Goal: Communication & Community: Answer question/provide support

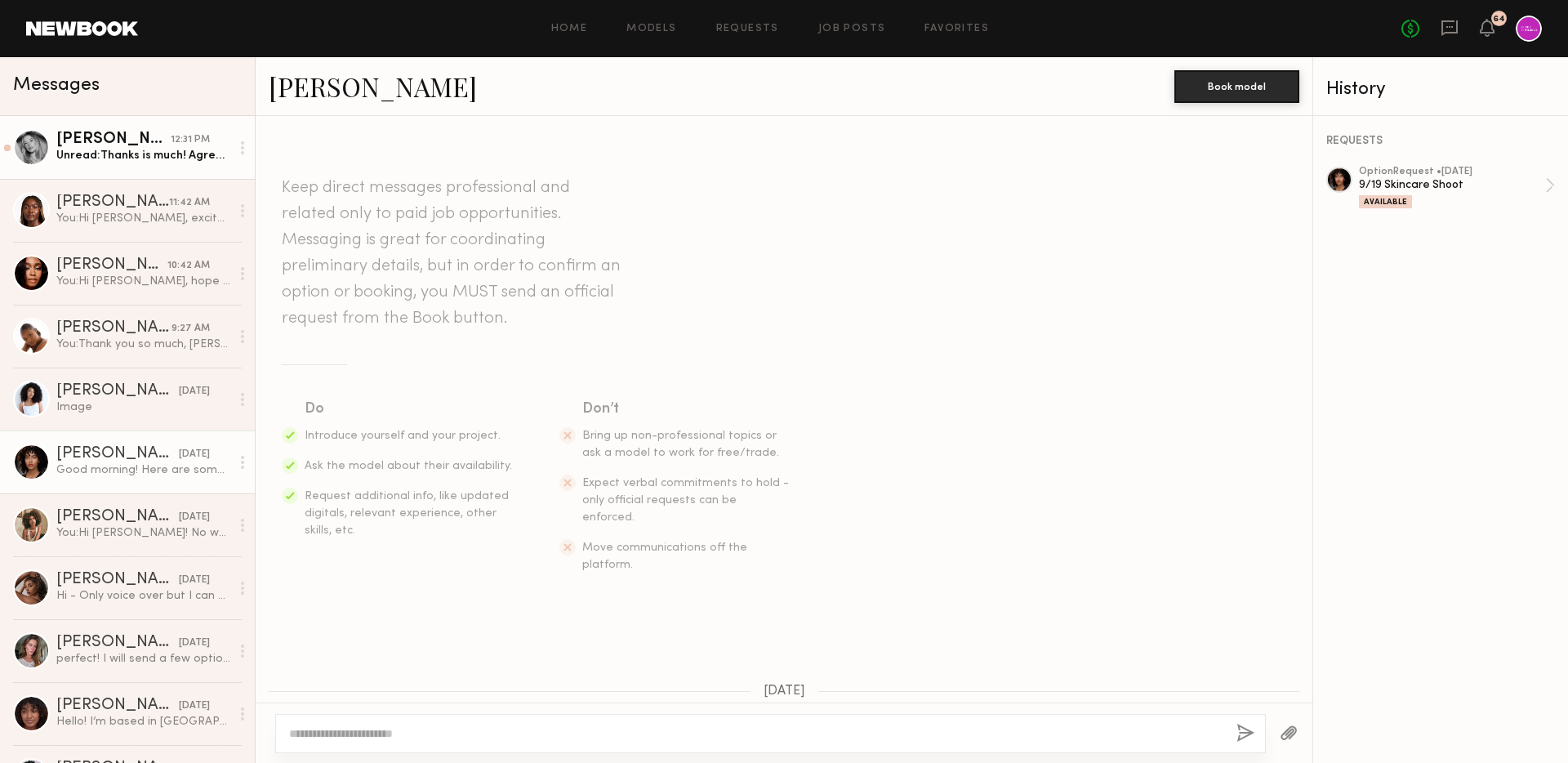
scroll to position [1988, 0]
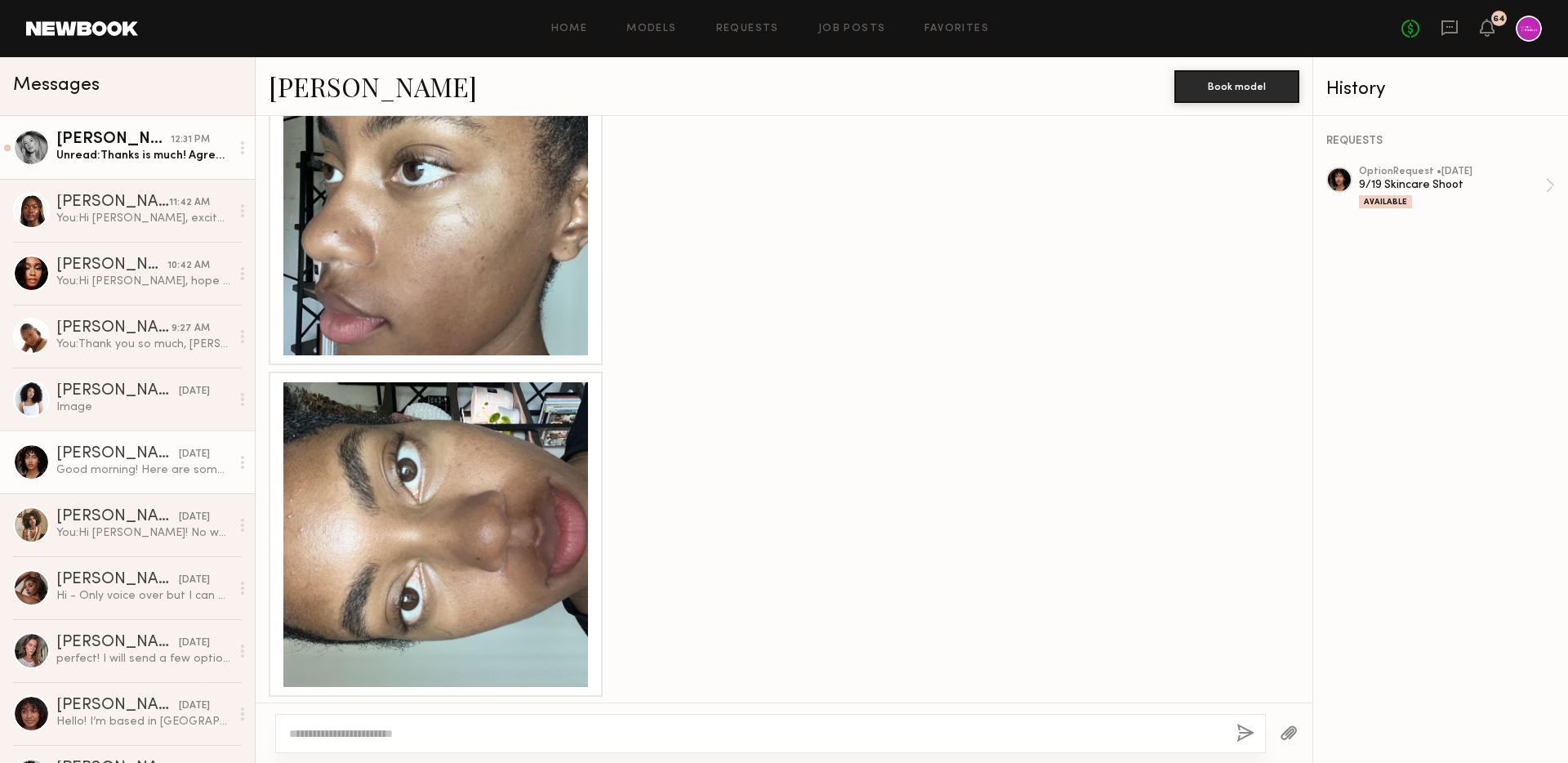
click at [182, 169] on link "Natalie C. 12:31 PM Unread: Thanks is much! Agreement is signed :)" at bounding box center [127, 147] width 255 height 63
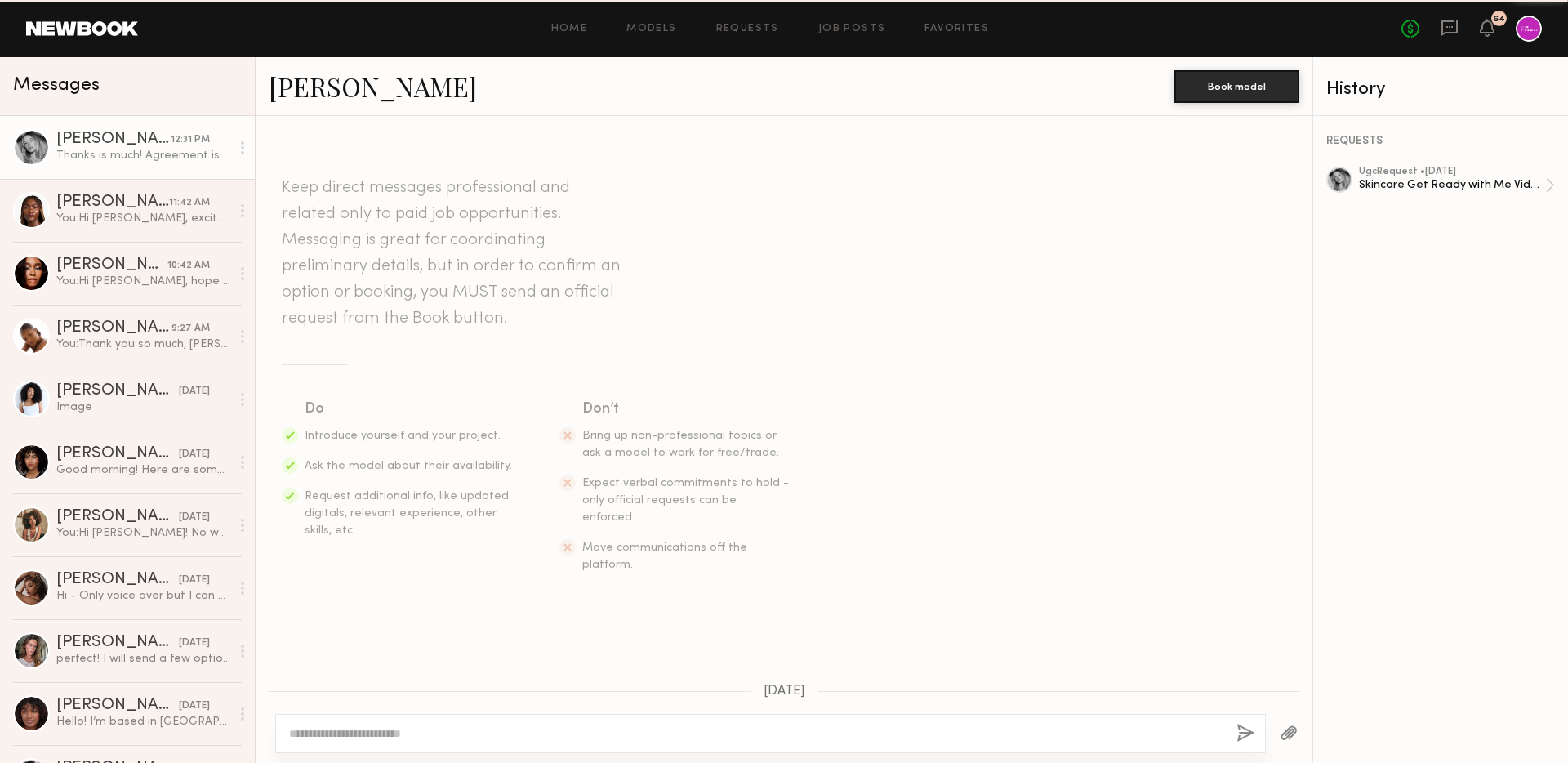
scroll to position [966, 0]
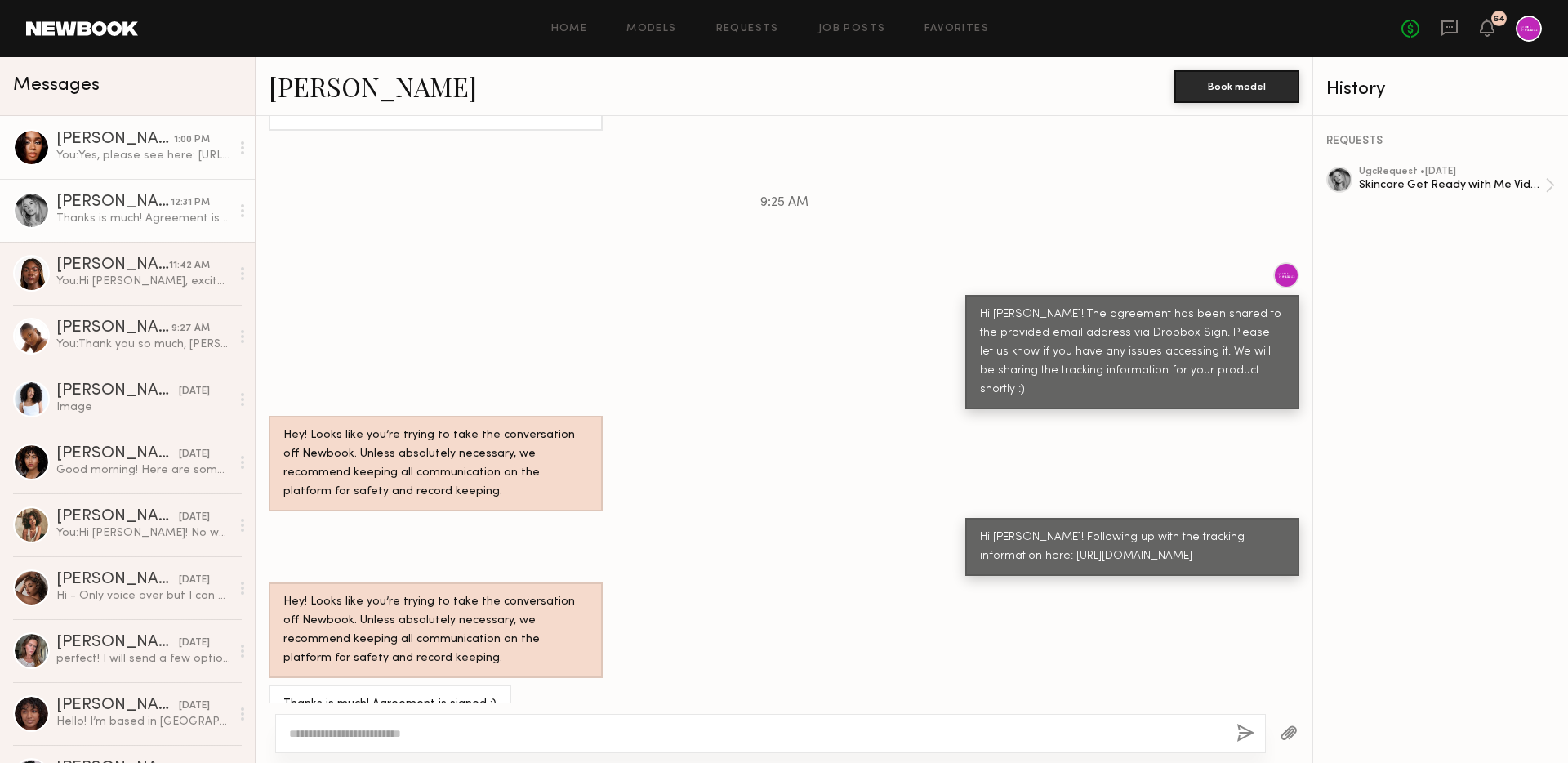
click at [153, 138] on div "Jordin W." at bounding box center [115, 139] width 117 height 16
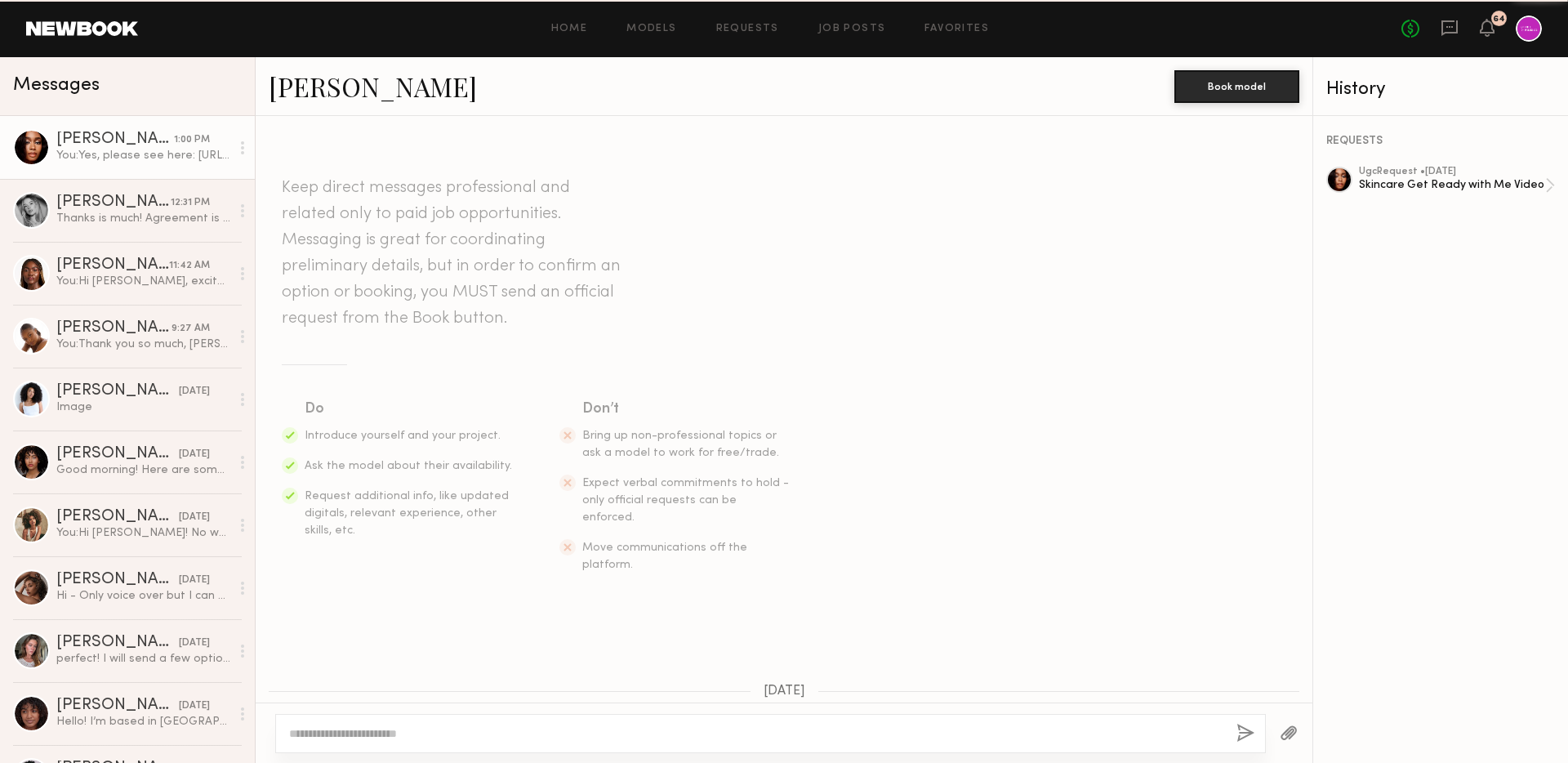
scroll to position [1737, 0]
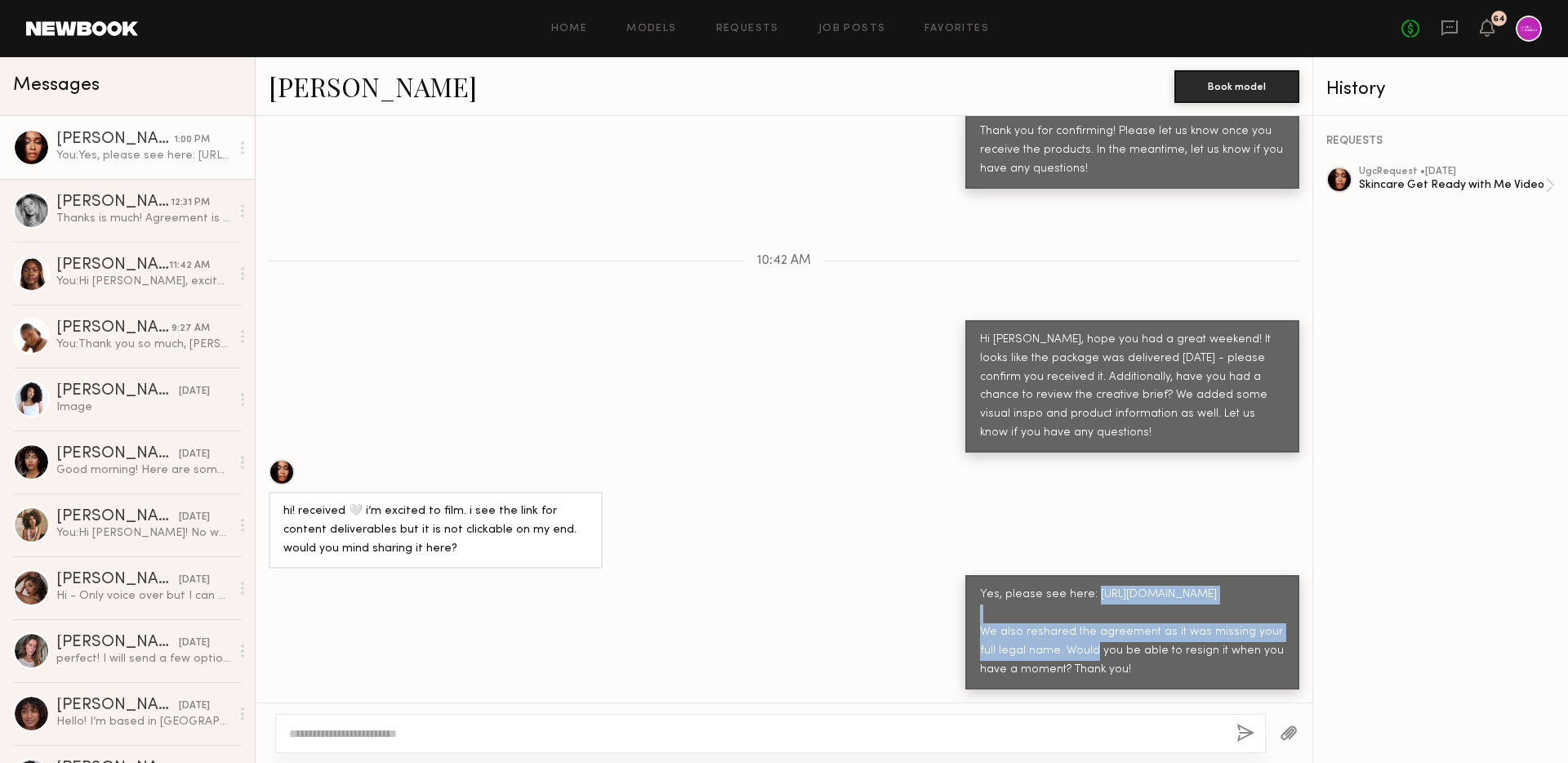
drag, startPoint x: 981, startPoint y: 573, endPoint x: 1271, endPoint y: 592, distance: 290.6
click at [1272, 592] on div "Yes, please see here: [URL][DOMAIN_NAME] We also reshared the agreement as it w…" at bounding box center [1132, 633] width 304 height 94
copy div "[URL][DOMAIN_NAME]"
click at [853, 575] on div "Yes, please see here: [URL][DOMAIN_NAME] We also reshared the agreement as it w…" at bounding box center [784, 632] width 1057 height 114
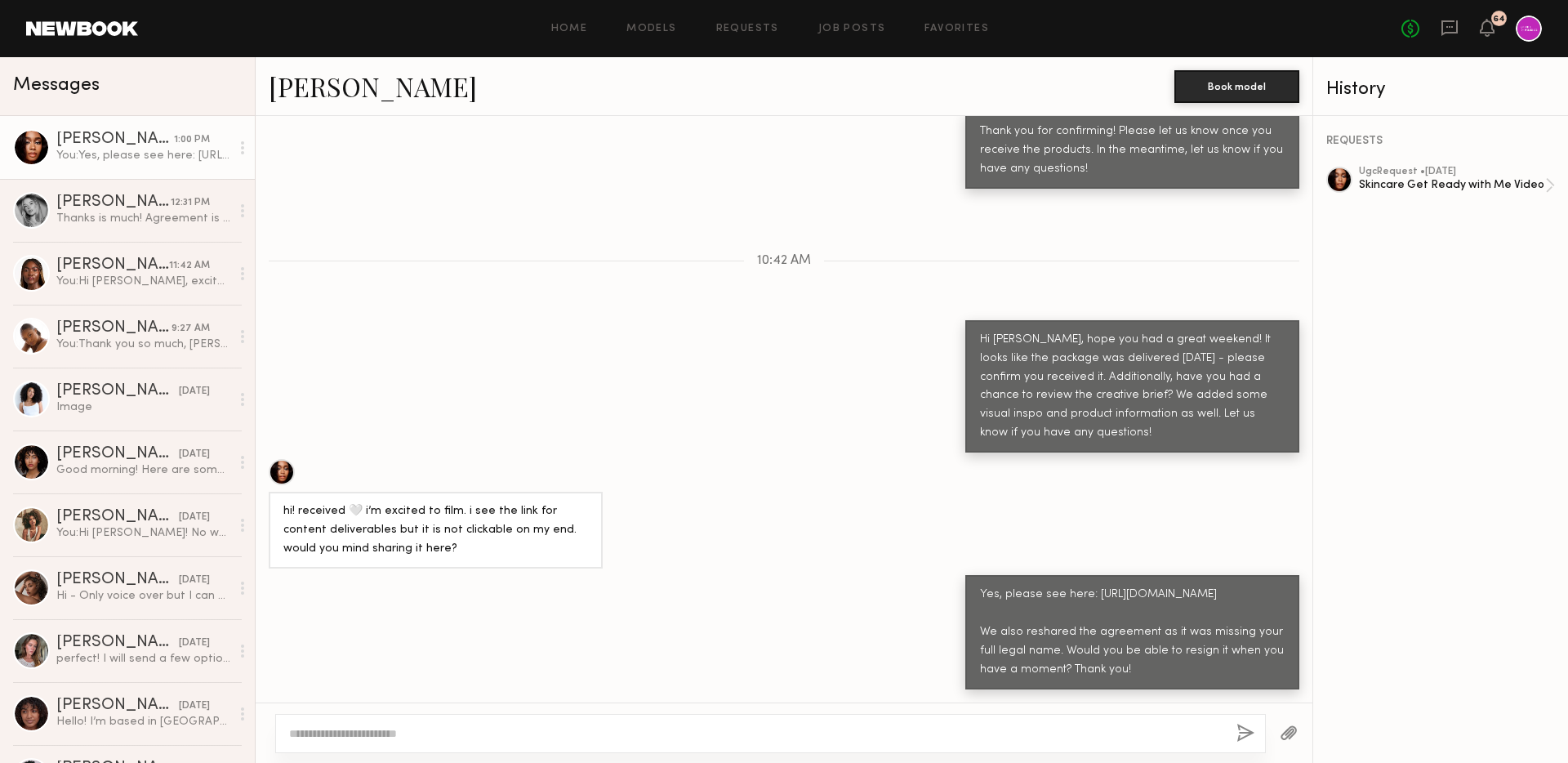
click at [1341, 171] on div at bounding box center [1339, 180] width 26 height 26
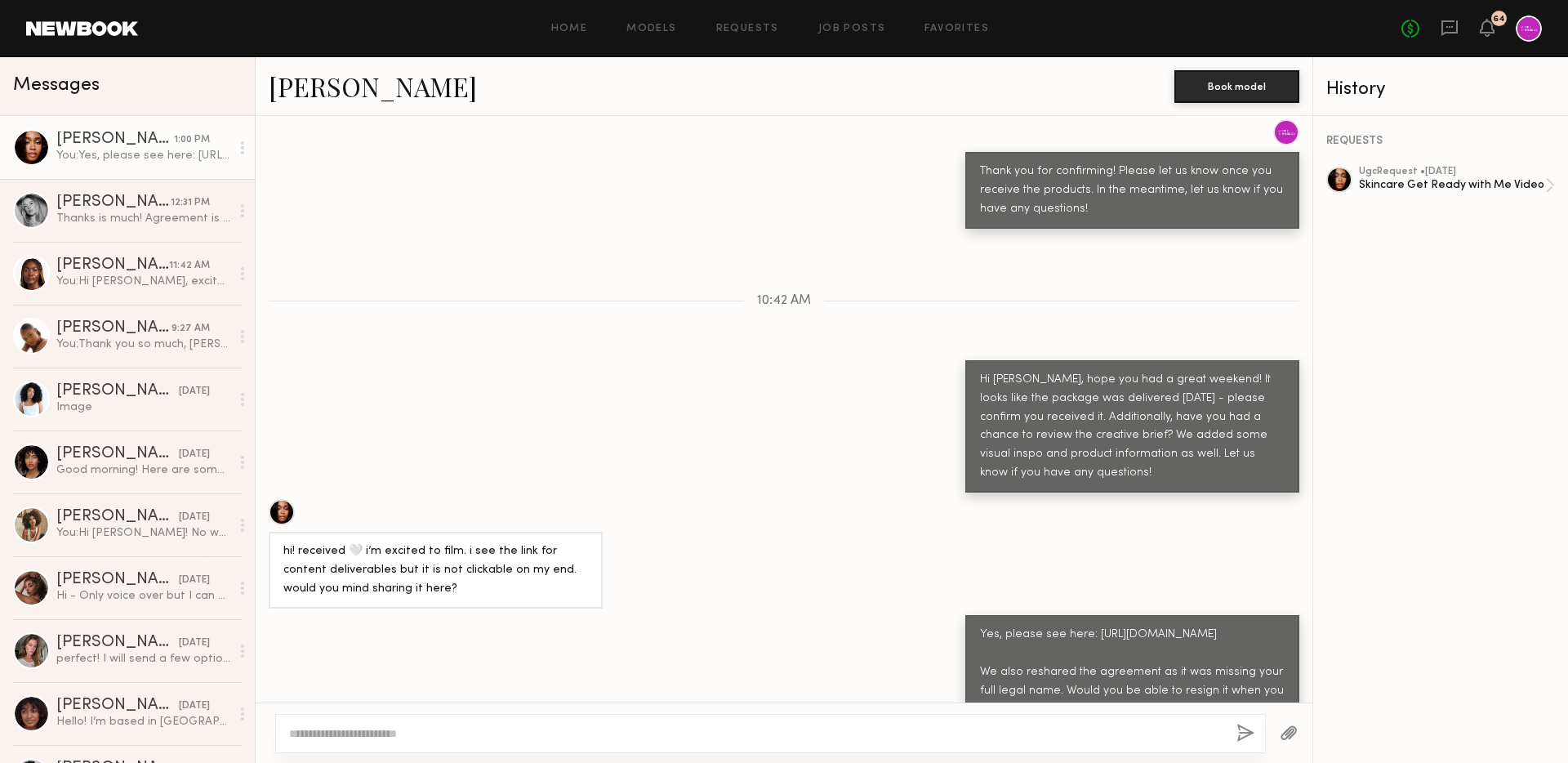
scroll to position [1700, 0]
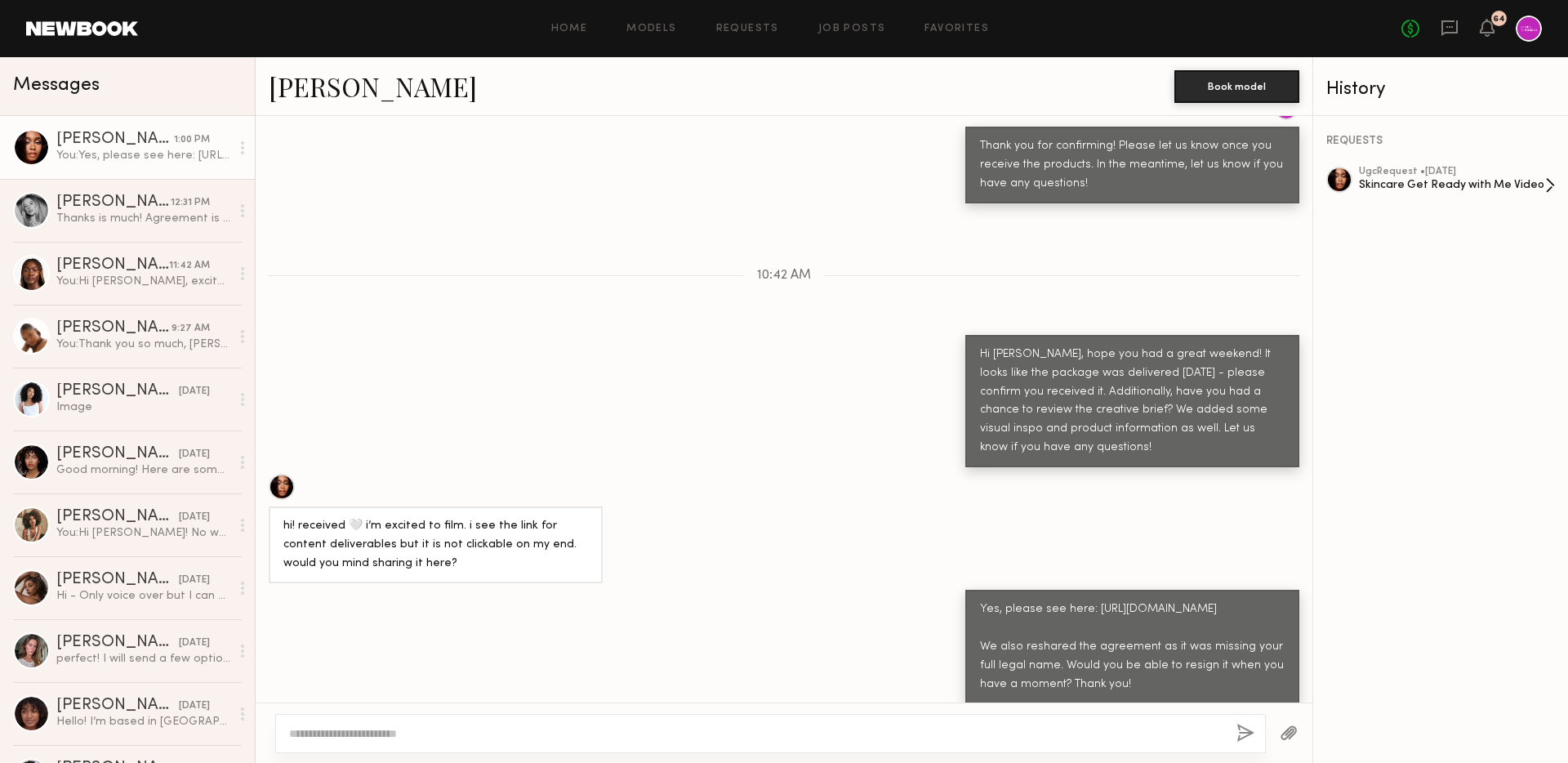
click at [1454, 182] on div "Skincare Get Ready with Me Video" at bounding box center [1452, 185] width 186 height 16
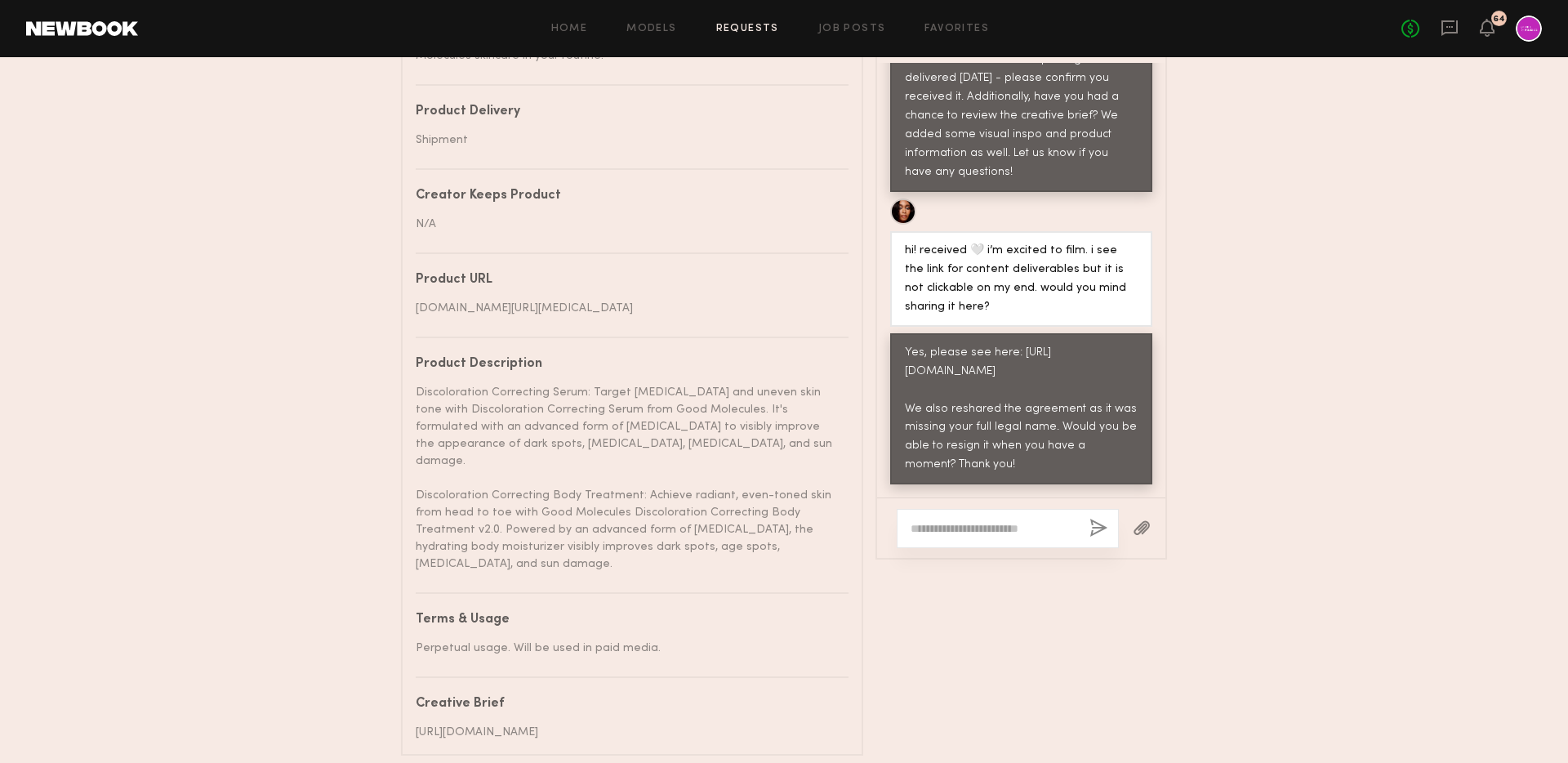
scroll to position [908, 0]
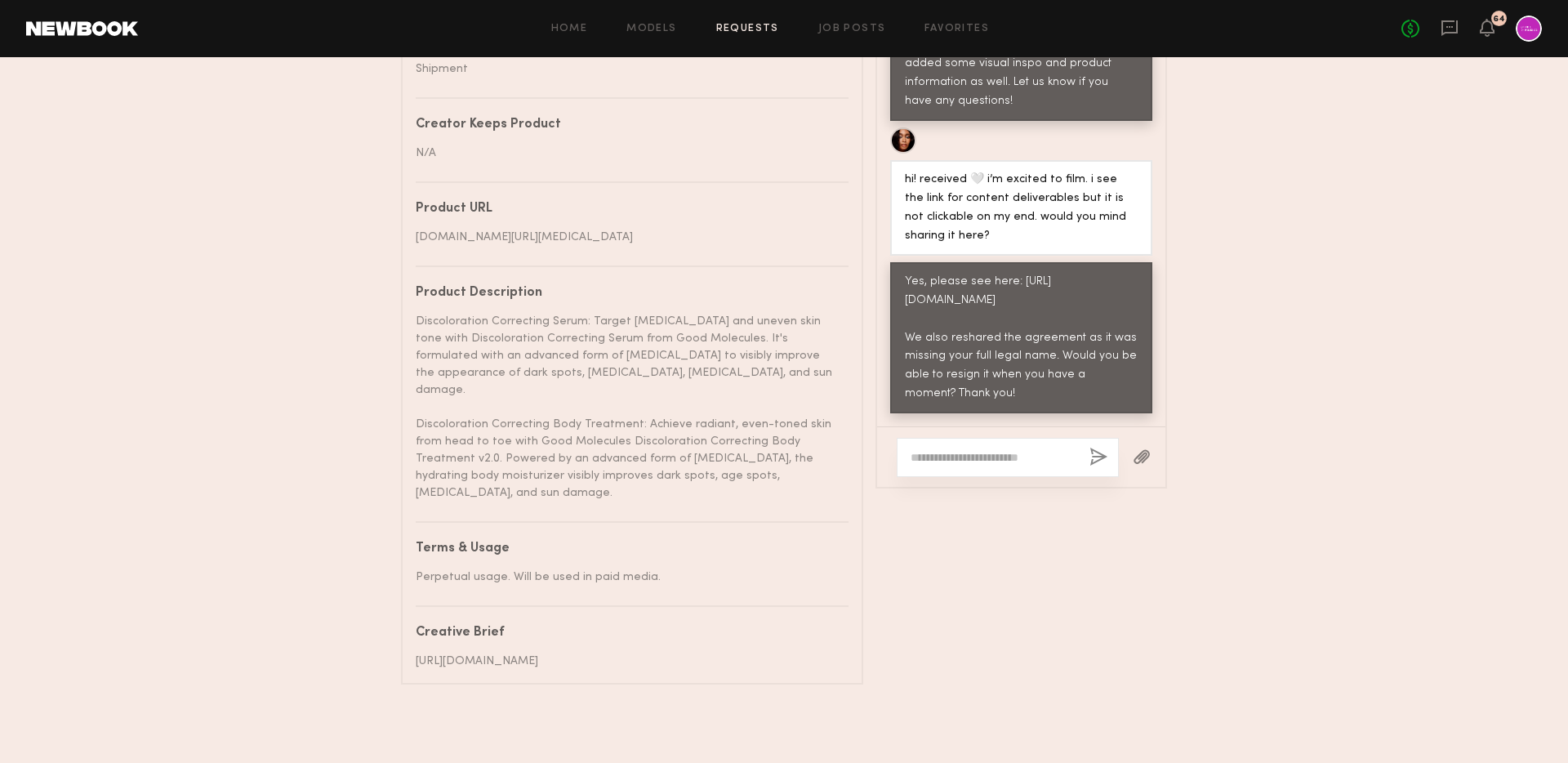
drag, startPoint x: 419, startPoint y: 645, endPoint x: 726, endPoint y: 660, distance: 307.4
click at [727, 660] on div "[URL][DOMAIN_NAME]" at bounding box center [626, 661] width 421 height 17
click at [726, 660] on div "[URL][DOMAIN_NAME]" at bounding box center [626, 661] width 421 height 17
drag, startPoint x: 672, startPoint y: 671, endPoint x: 421, endPoint y: 639, distance: 253.0
click at [419, 638] on common-border "Details Project name Skincare Get Ready with Me Video Brand name Good Molecules…" at bounding box center [632, 130] width 463 height 1109
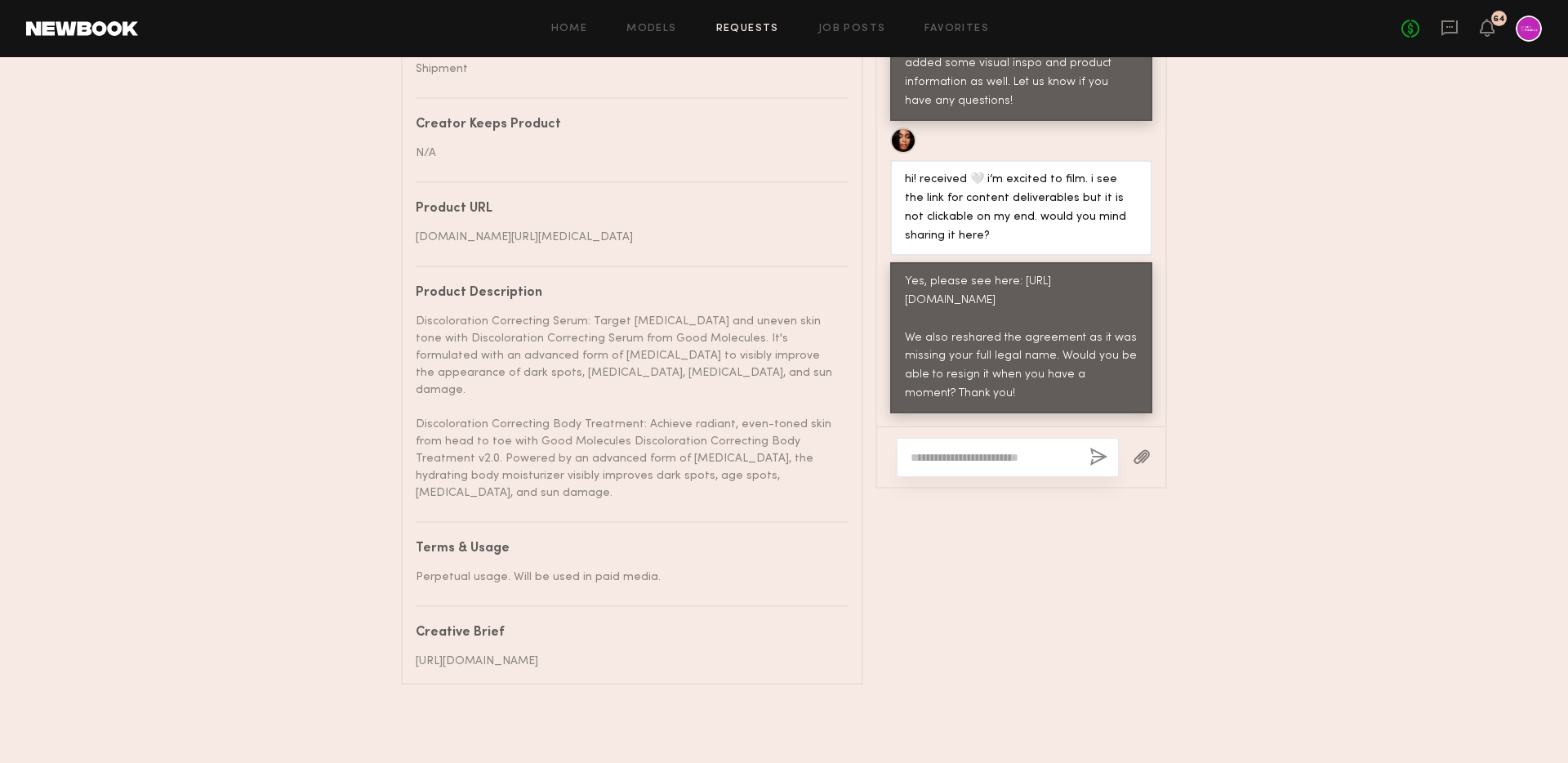
click at [421, 653] on div "[URL][DOMAIN_NAME]" at bounding box center [626, 661] width 421 height 17
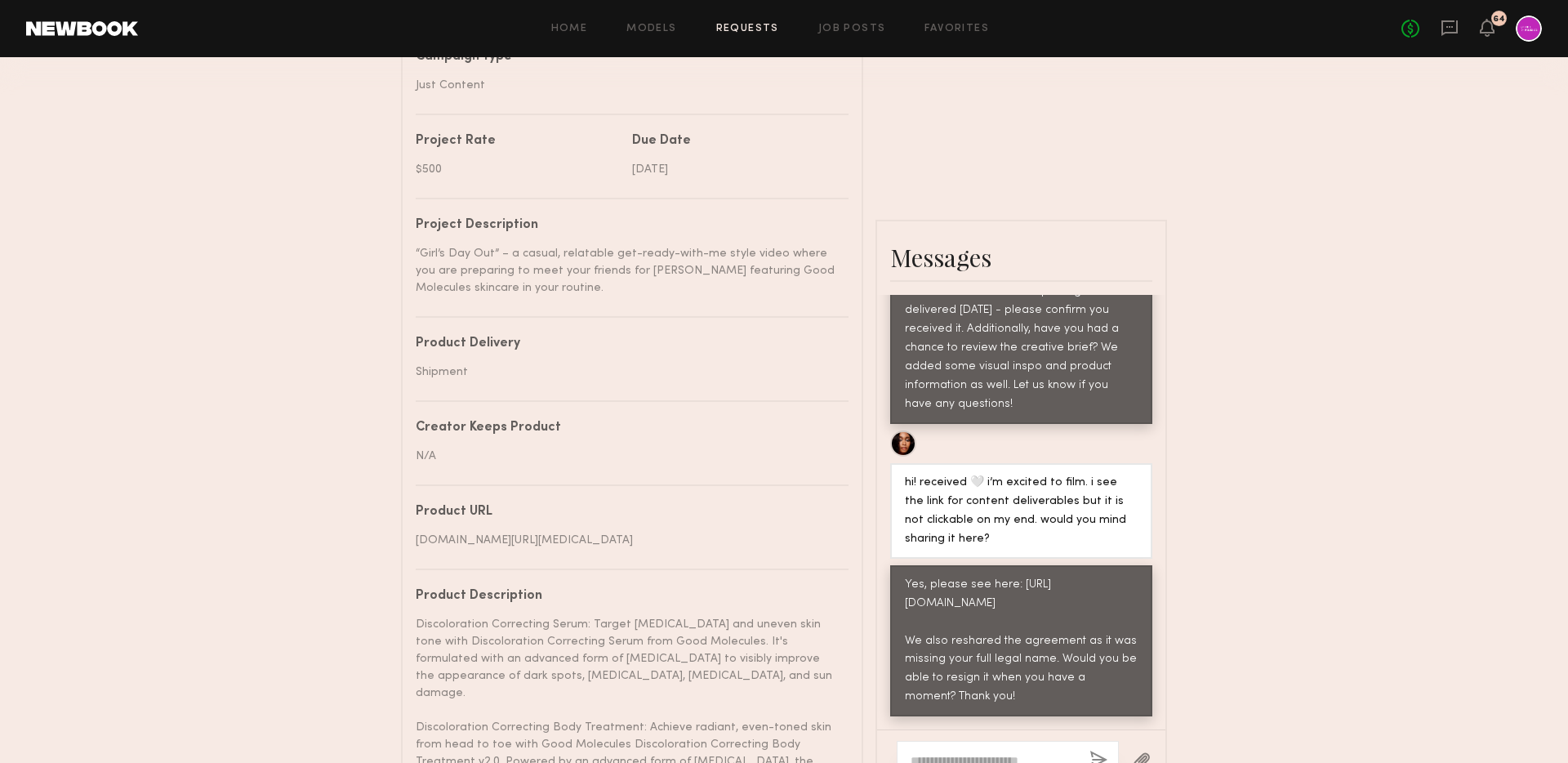
scroll to position [379, 0]
